Goal: Information Seeking & Learning: Check status

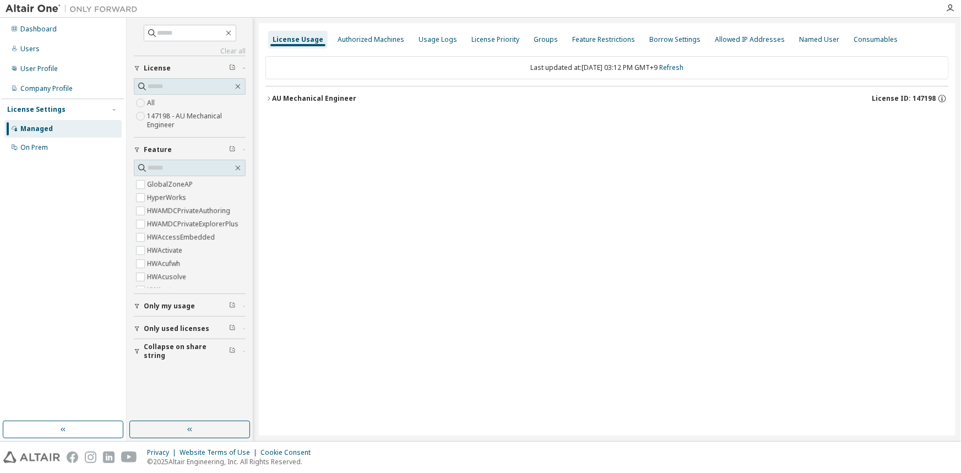
click at [328, 101] on div "AU Mechanical Engineer" at bounding box center [314, 98] width 84 height 9
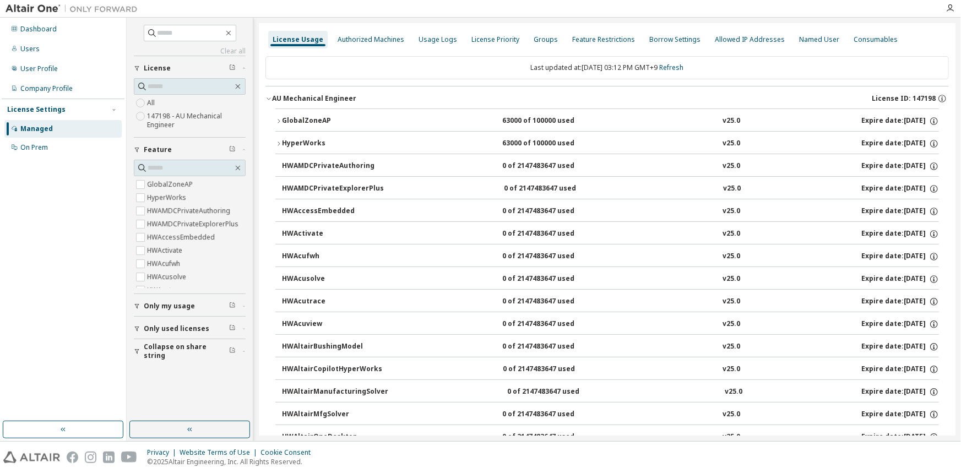
click at [283, 124] on div "GlobalZoneAP" at bounding box center [331, 121] width 99 height 10
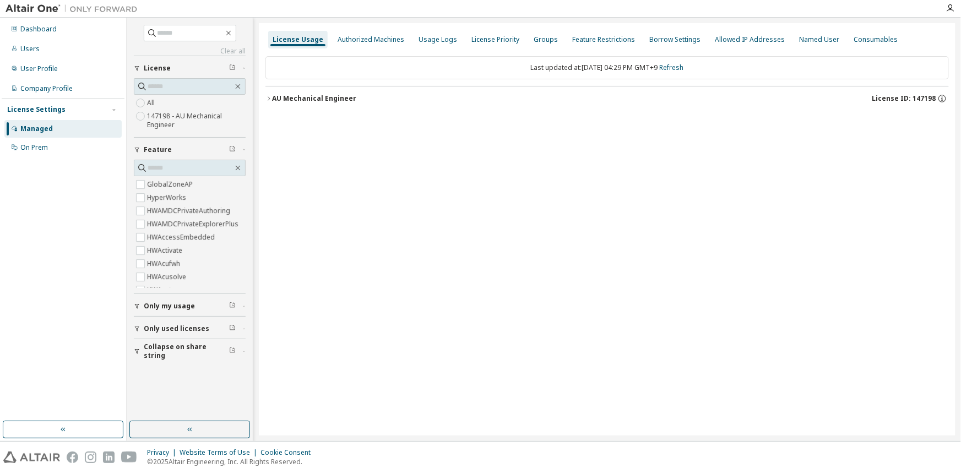
click at [350, 105] on button "AU Mechanical Engineer License ID: 147198" at bounding box center [606, 98] width 683 height 24
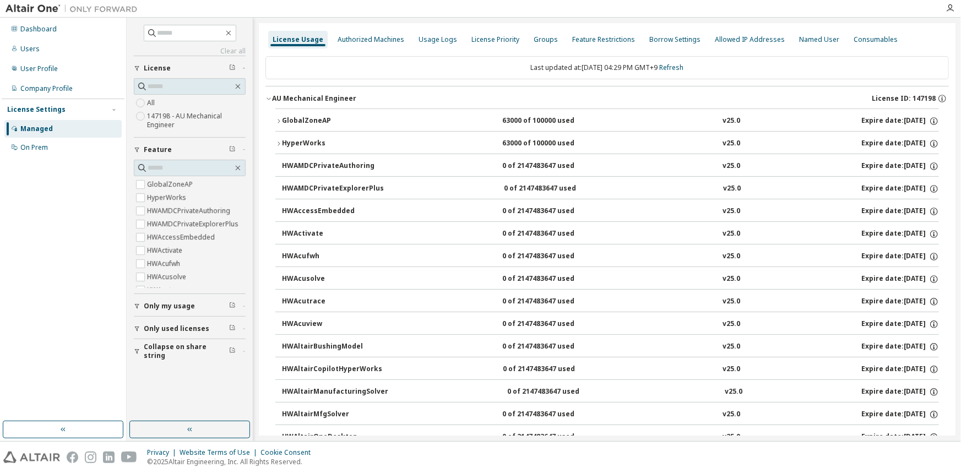
click at [336, 135] on button "HyperWorks 63000 of 100000 used v25.0 Expire date: 2026-07-21" at bounding box center [607, 144] width 664 height 24
